Goal: Find contact information: Find contact information

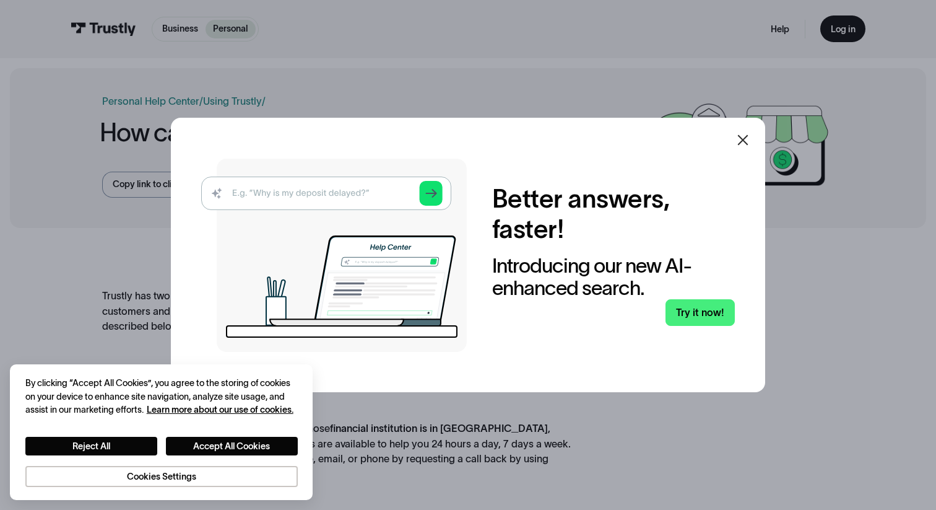
click at [749, 141] on icon at bounding box center [743, 139] width 15 height 15
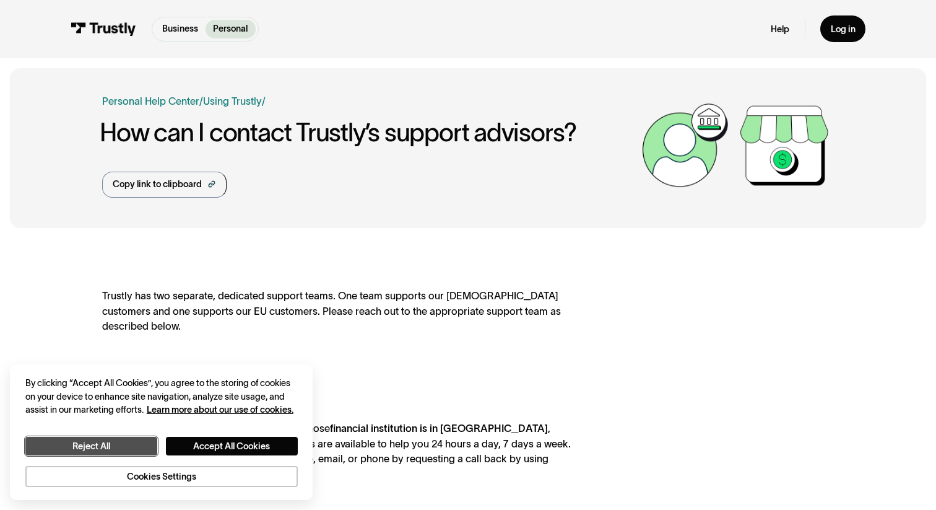
click at [121, 447] on button "Reject All" at bounding box center [91, 446] width 132 height 19
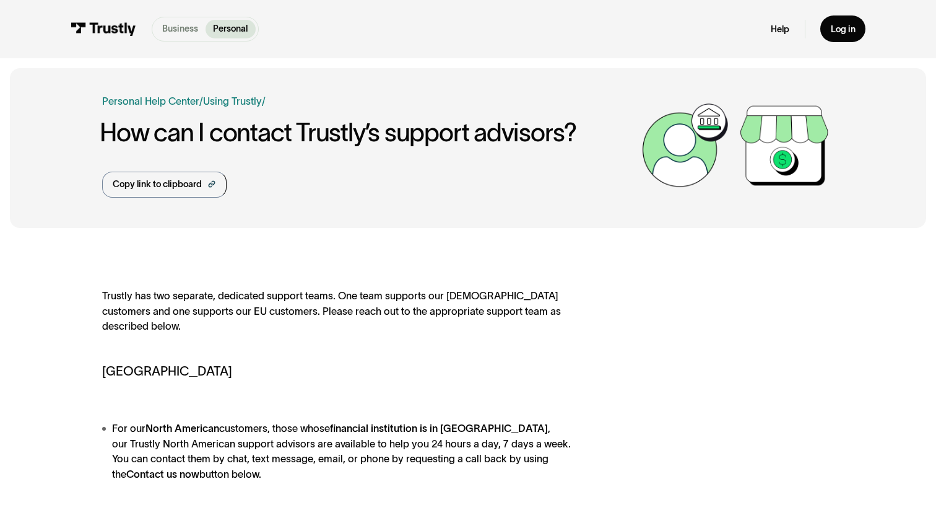
click at [180, 26] on p "Business" at bounding box center [180, 28] width 36 height 13
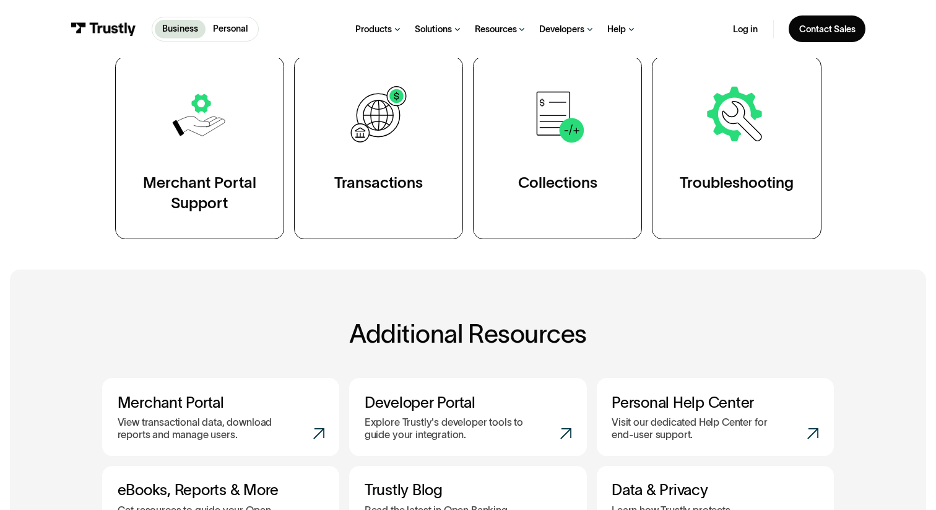
scroll to position [246, 0]
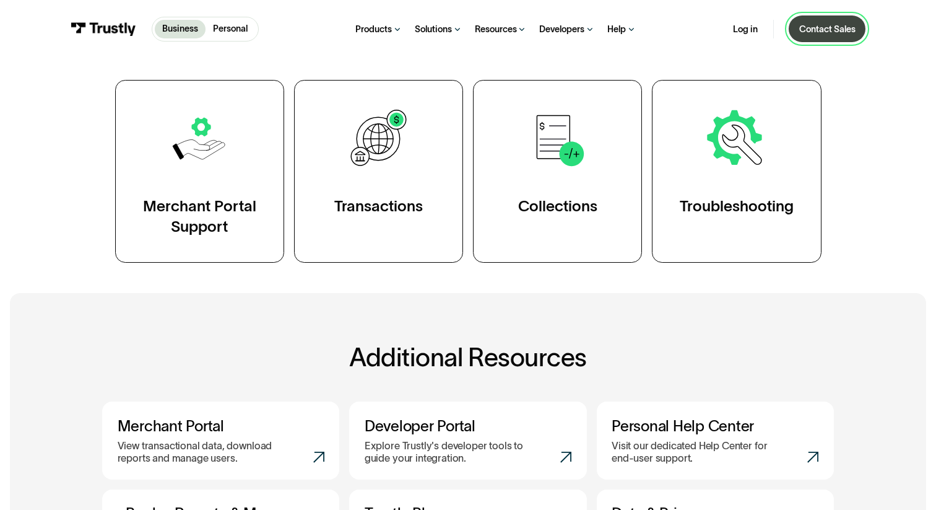
click at [804, 32] on div "Contact Sales" at bounding box center [827, 30] width 56 height 12
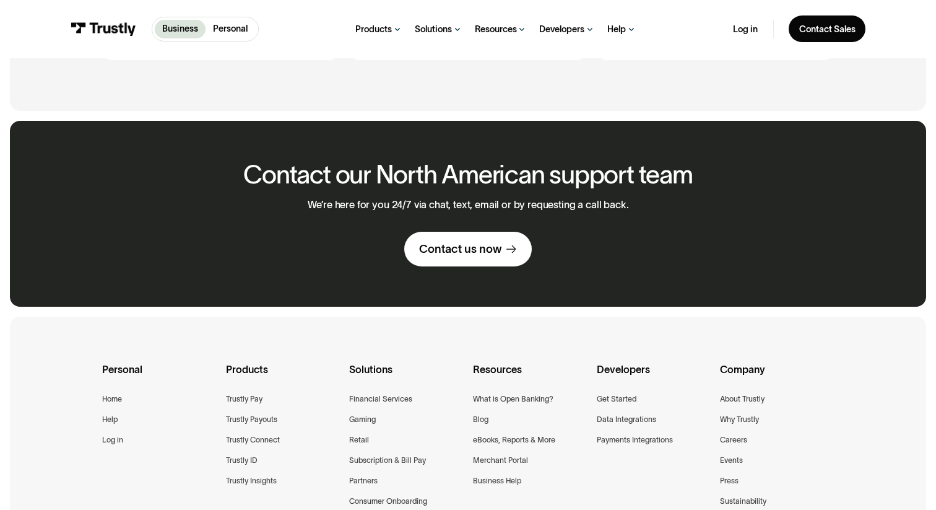
scroll to position [786, 0]
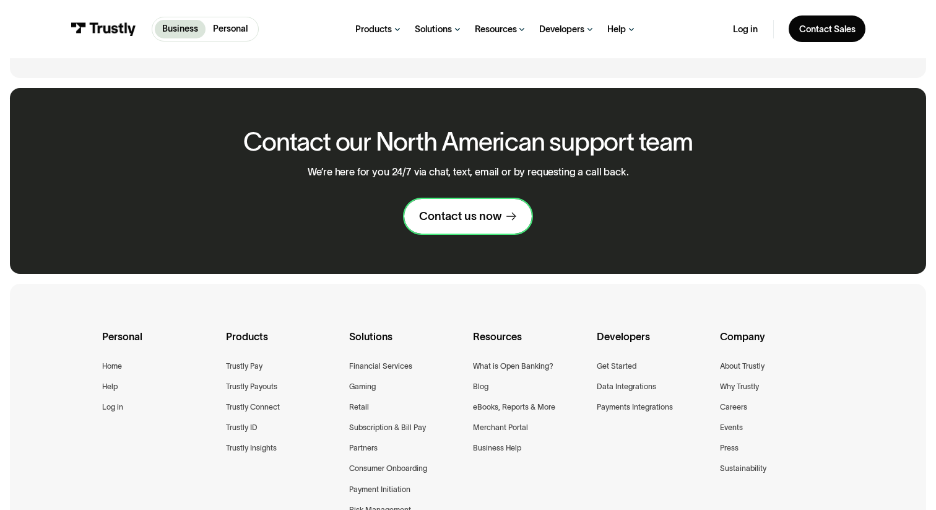
click at [465, 216] on div "Contact us now" at bounding box center [460, 216] width 82 height 15
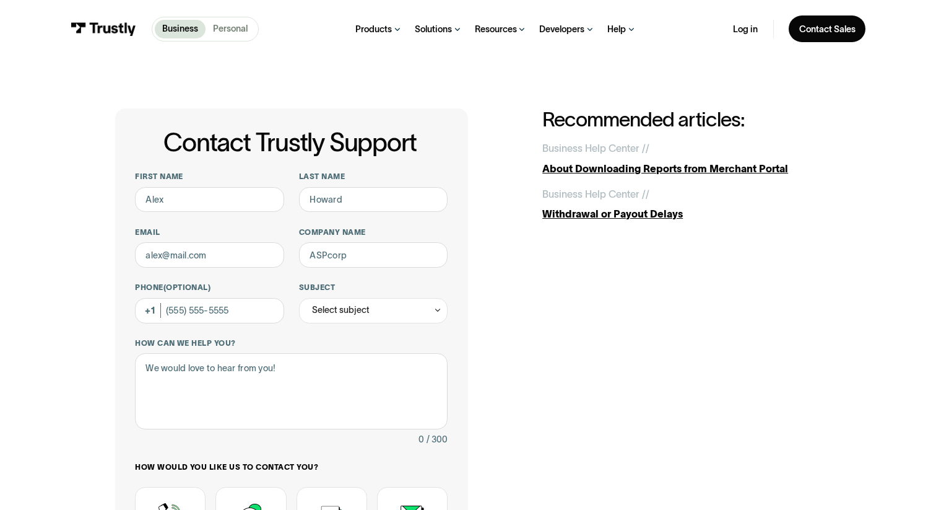
click at [233, 28] on p "Personal" at bounding box center [230, 28] width 35 height 13
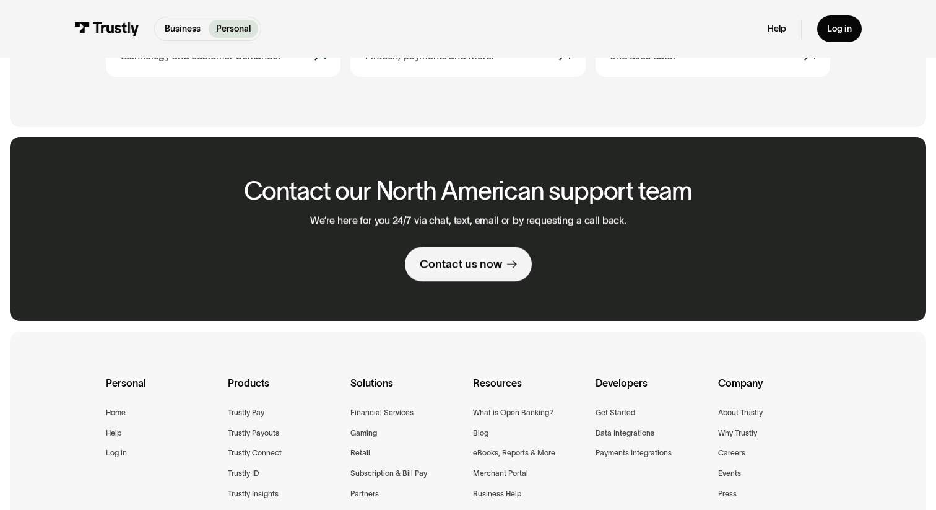
scroll to position [734, 0]
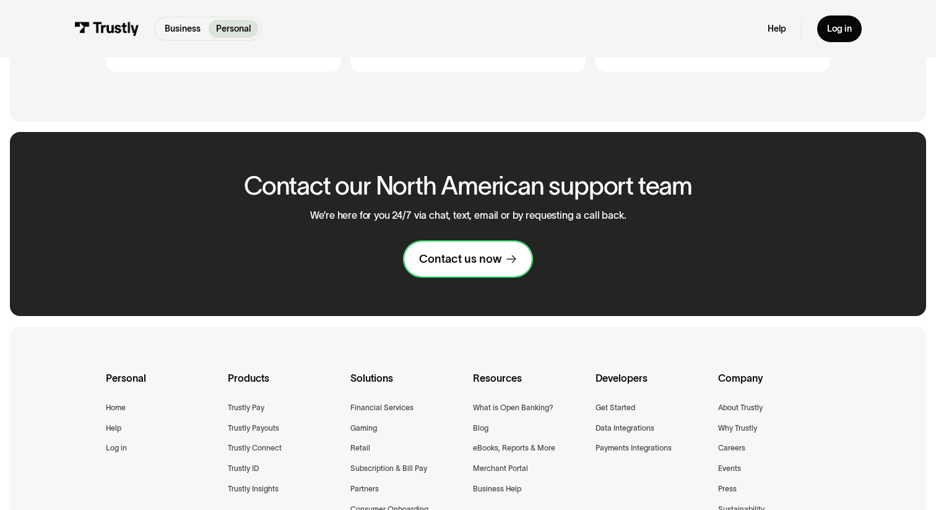
click at [453, 256] on div "Contact us now" at bounding box center [460, 258] width 82 height 15
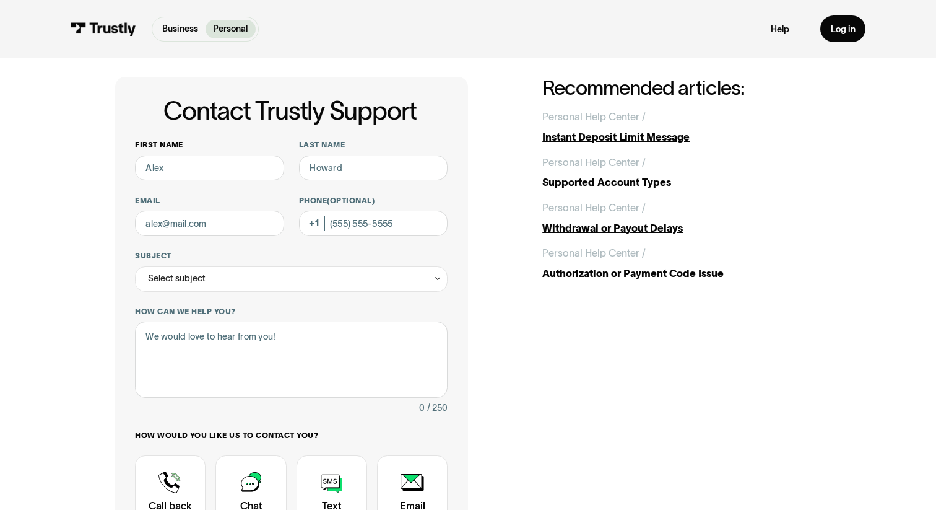
scroll to position [60, 0]
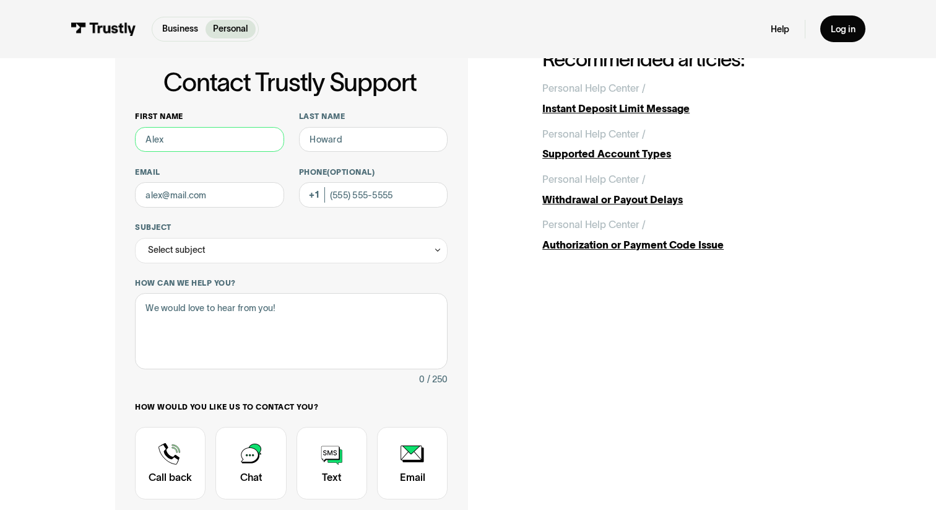
click at [193, 143] on input "First name" at bounding box center [209, 139] width 149 height 25
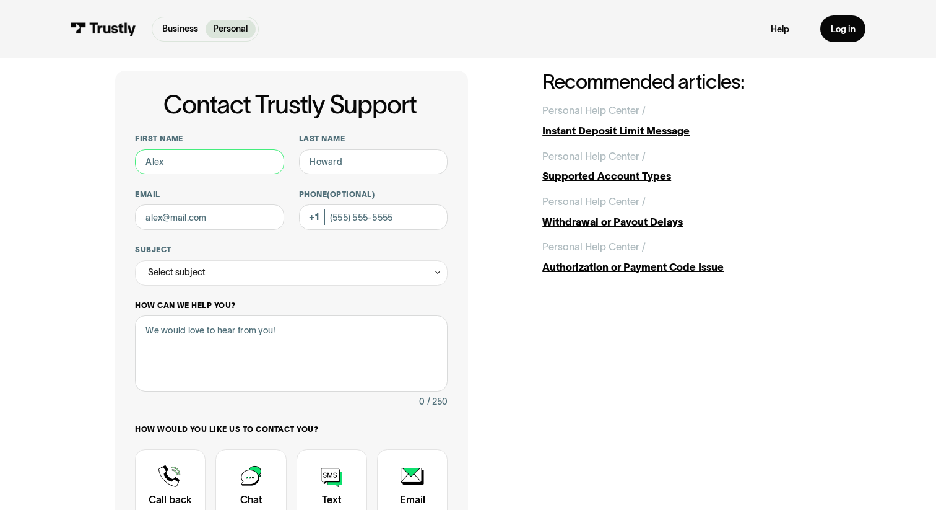
scroll to position [26, 0]
